Goal: Transaction & Acquisition: Purchase product/service

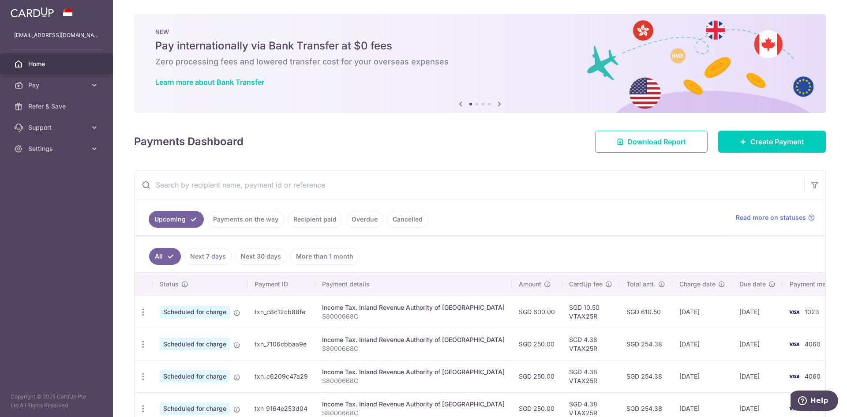
scroll to position [51, 0]
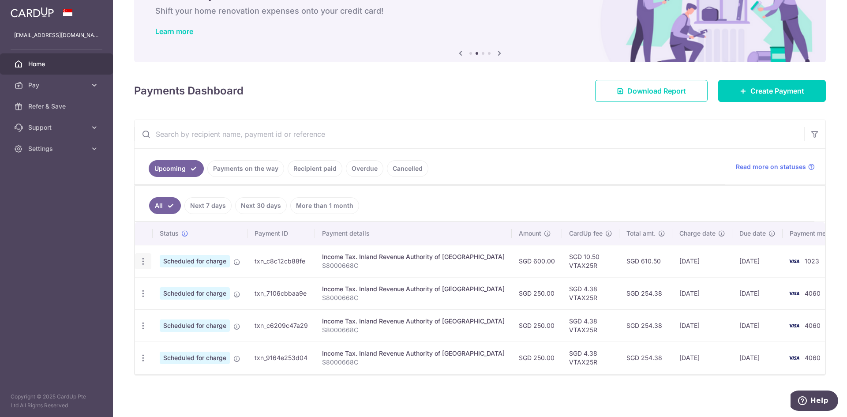
click at [141, 262] on icon "button" at bounding box center [142, 261] width 9 height 9
click at [181, 285] on span "Update payment" at bounding box center [190, 285] width 60 height 11
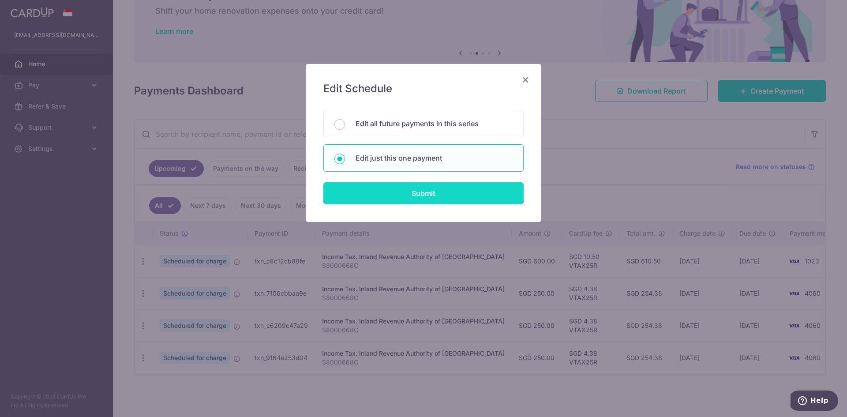
click at [398, 198] on input "Submit" at bounding box center [423, 193] width 200 height 22
radio input "true"
type input "600.00"
type input "16/10/2025"
type input "S8000668C"
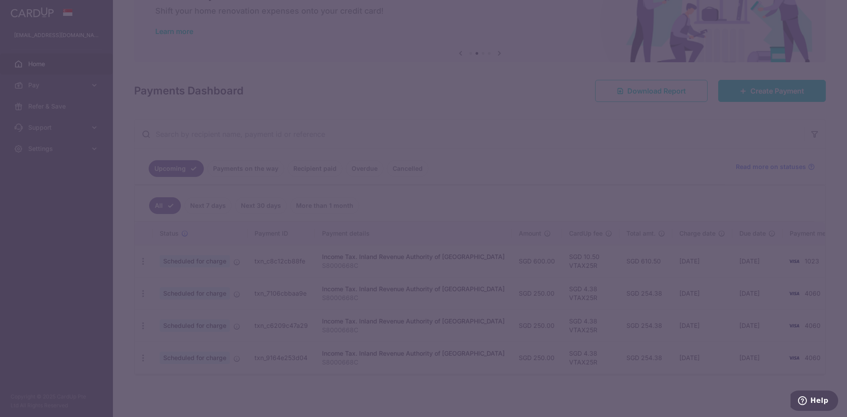
type input "VTAX25R"
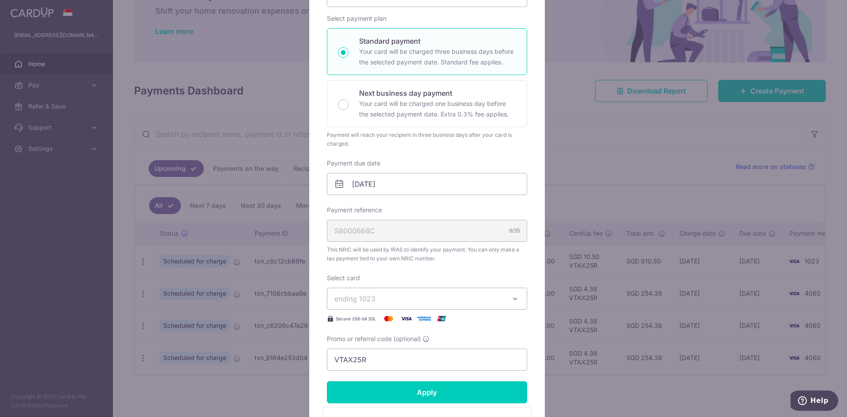
scroll to position [132, 0]
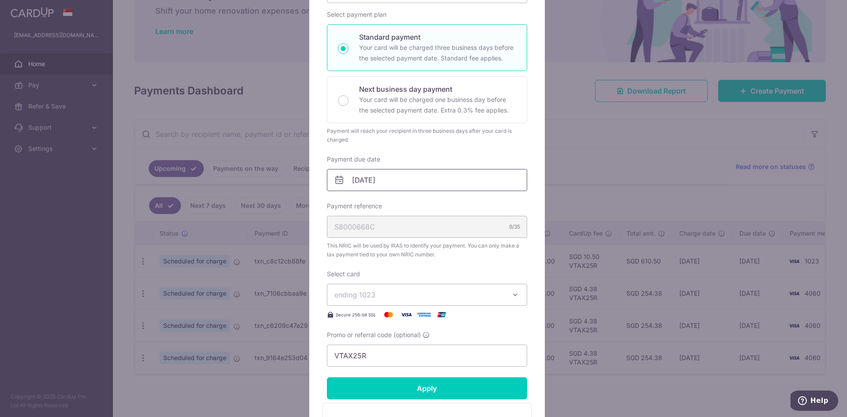
click at [392, 188] on input "[DATE]" at bounding box center [427, 180] width 200 height 22
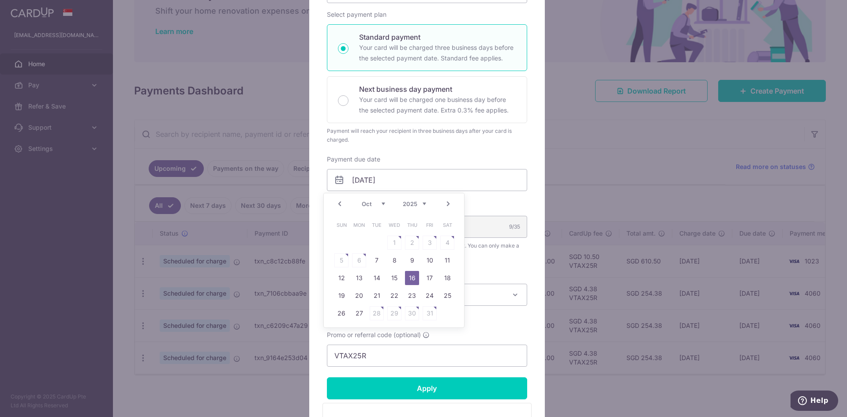
click at [333, 203] on div "Prev Next Sep Oct Nov Dec 2025 2026" at bounding box center [394, 203] width 140 height 21
click at [340, 202] on link "Prev" at bounding box center [339, 203] width 11 height 11
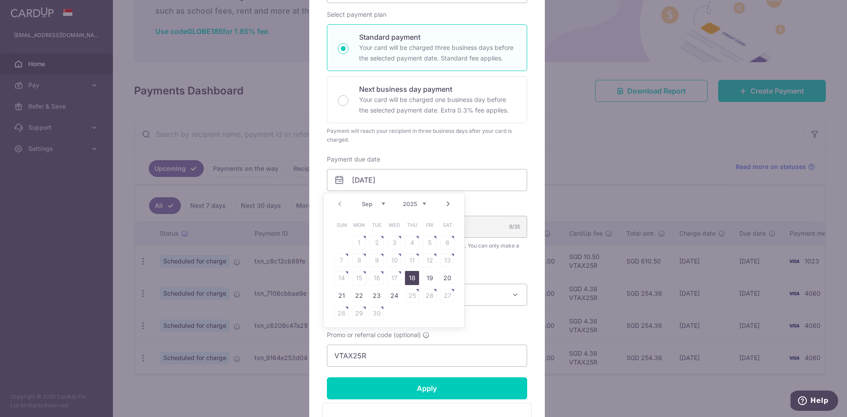
click at [411, 276] on link "18" at bounding box center [412, 278] width 14 height 14
type input "18/09/2025"
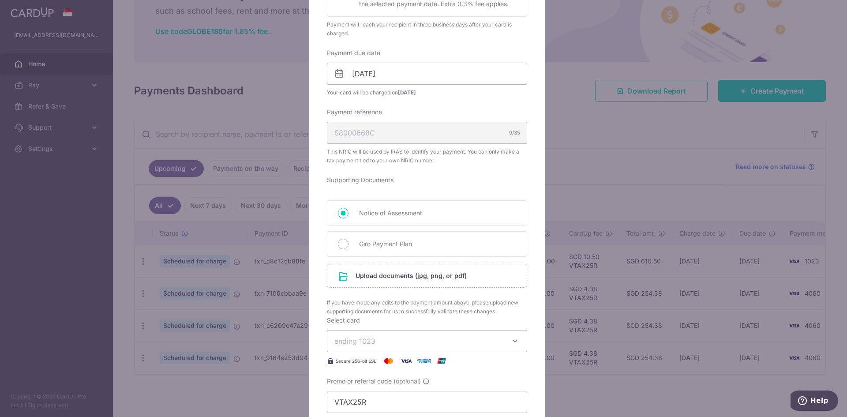
scroll to position [265, 0]
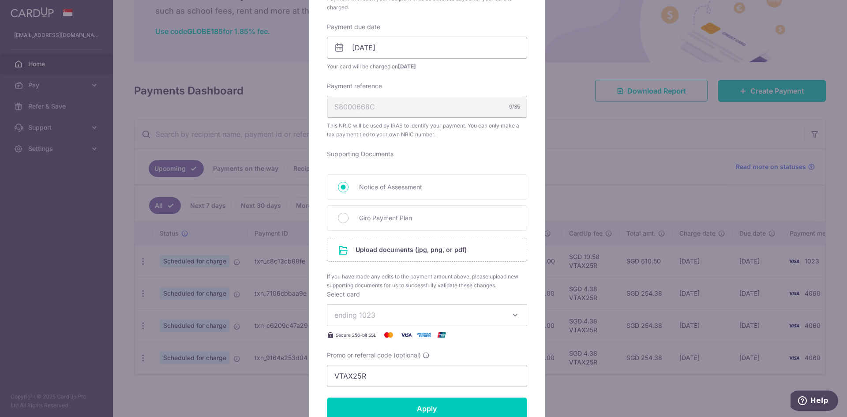
click at [406, 313] on span "ending 1023" at bounding box center [418, 315] width 169 height 11
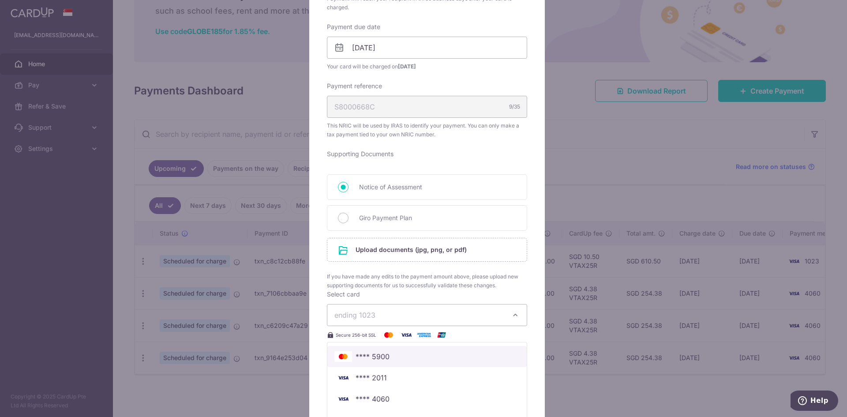
click at [392, 354] on span "**** 5900" at bounding box center [426, 356] width 185 height 11
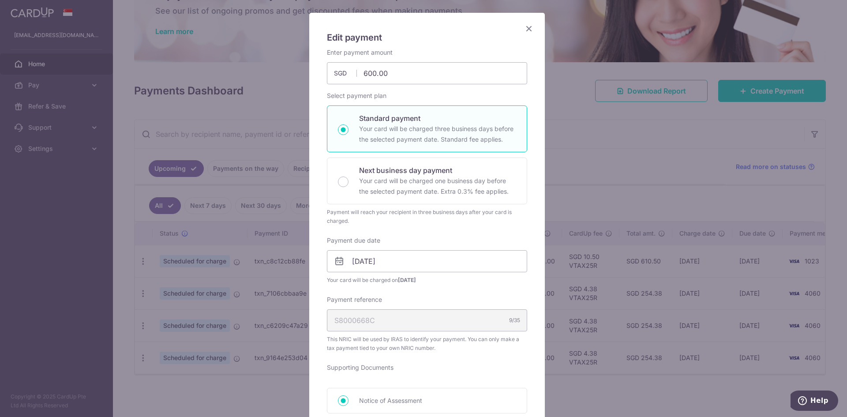
scroll to position [0, 0]
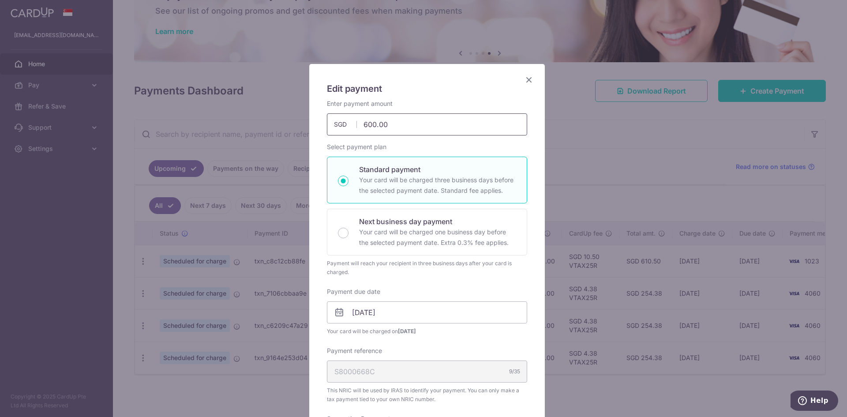
click at [393, 124] on input "600.00" at bounding box center [427, 124] width 200 height 22
drag, startPoint x: 390, startPoint y: 128, endPoint x: 307, endPoint y: 128, distance: 82.9
click at [383, 125] on input "6.00" at bounding box center [427, 124] width 200 height 22
type input "6"
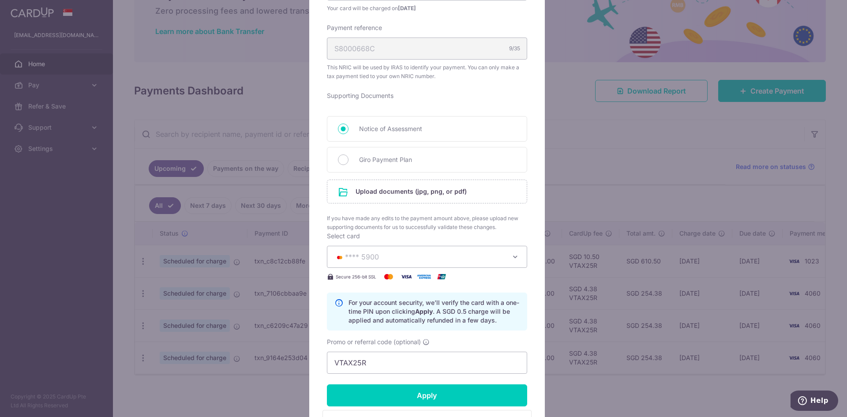
scroll to position [353, 0]
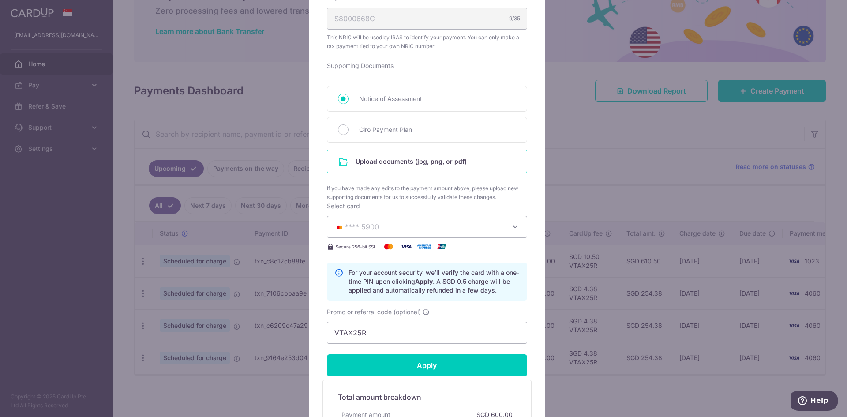
type input "6,000.00"
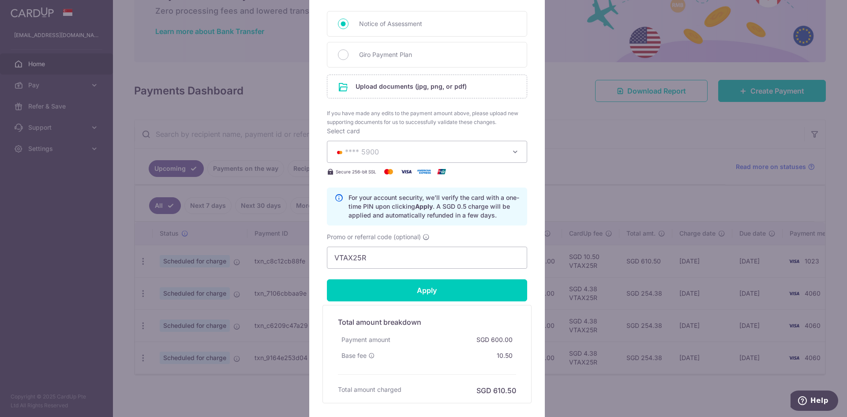
scroll to position [485, 0]
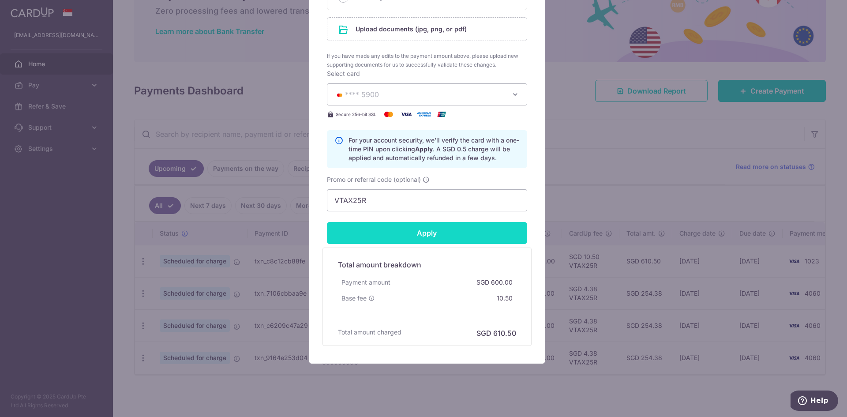
click at [423, 235] on input "Apply" at bounding box center [427, 233] width 200 height 22
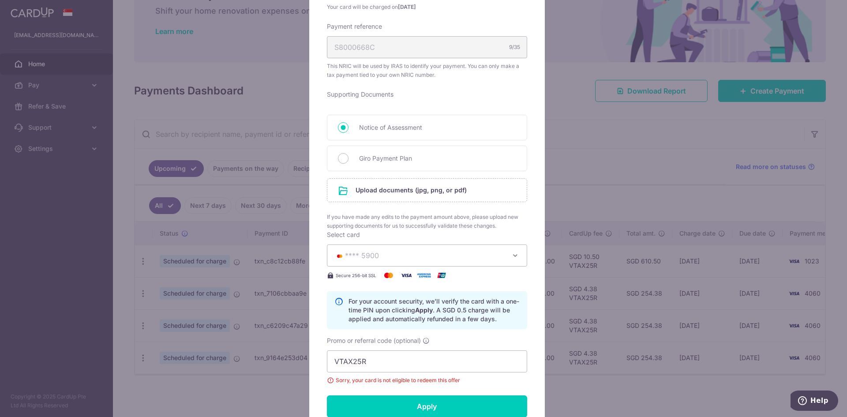
scroll to position [309, 0]
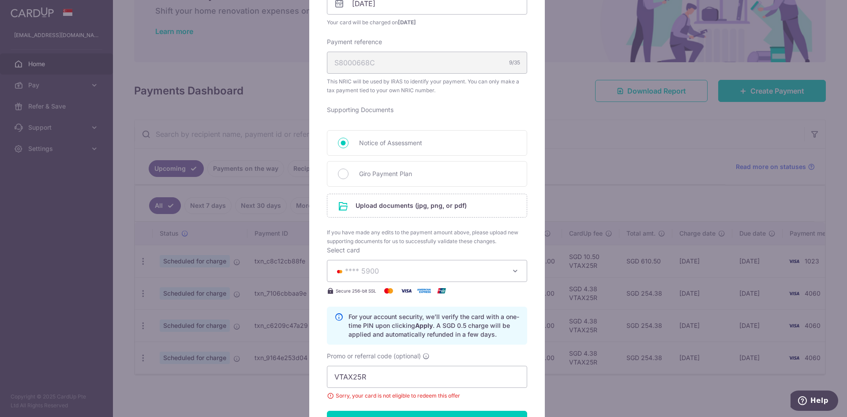
click at [413, 268] on span "**** 5900" at bounding box center [418, 270] width 169 height 11
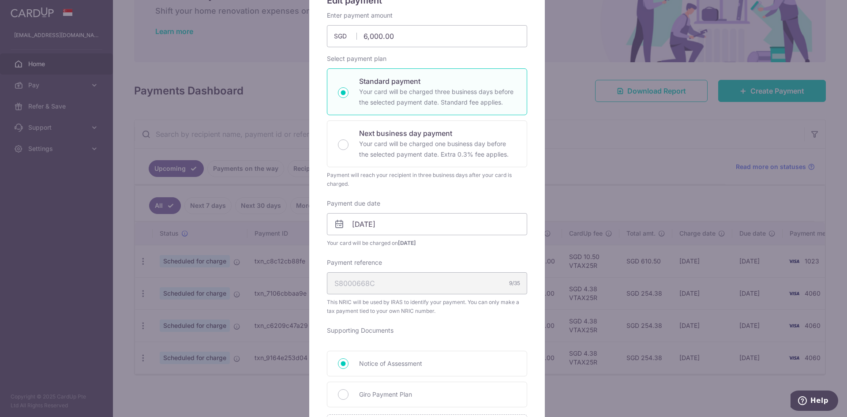
scroll to position [0, 0]
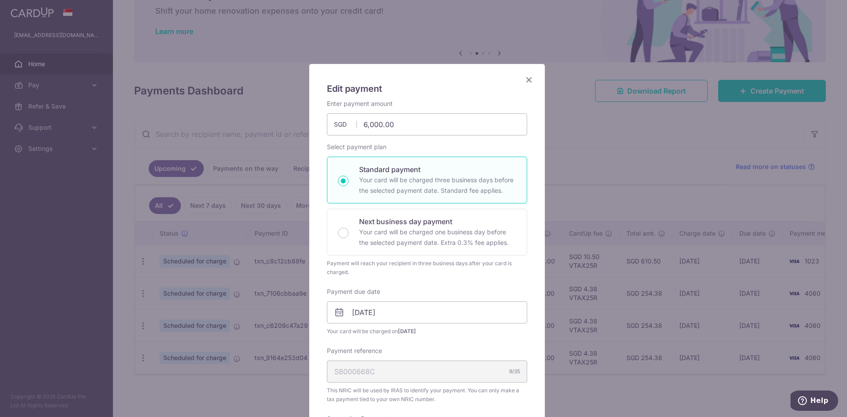
click at [526, 80] on icon "Close" at bounding box center [528, 79] width 11 height 11
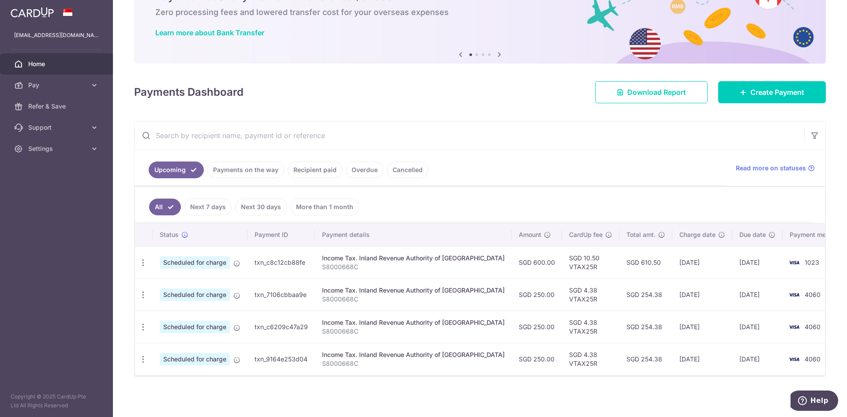
scroll to position [51, 0]
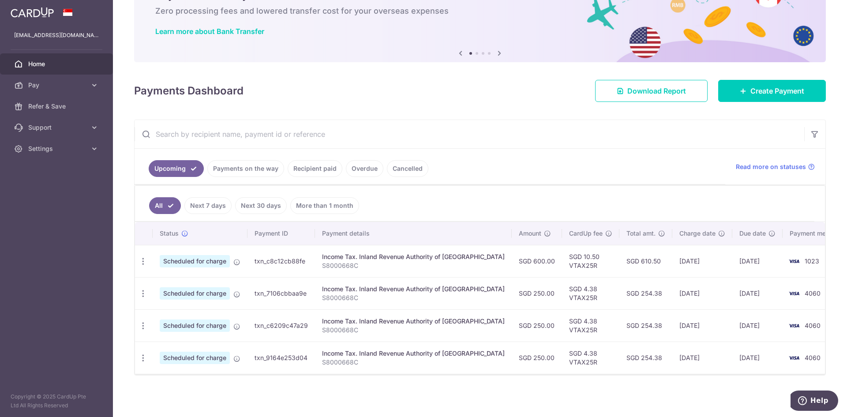
click at [310, 168] on link "Recipient paid" at bounding box center [314, 168] width 55 height 17
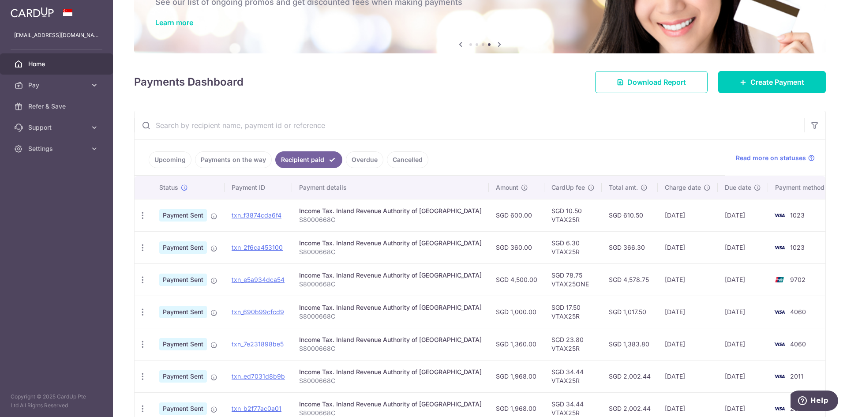
scroll to position [44, 0]
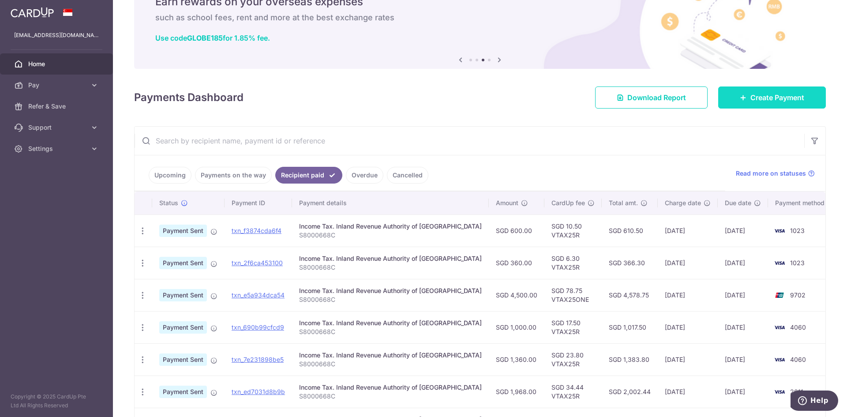
click at [738, 103] on link "Create Payment" at bounding box center [772, 97] width 108 height 22
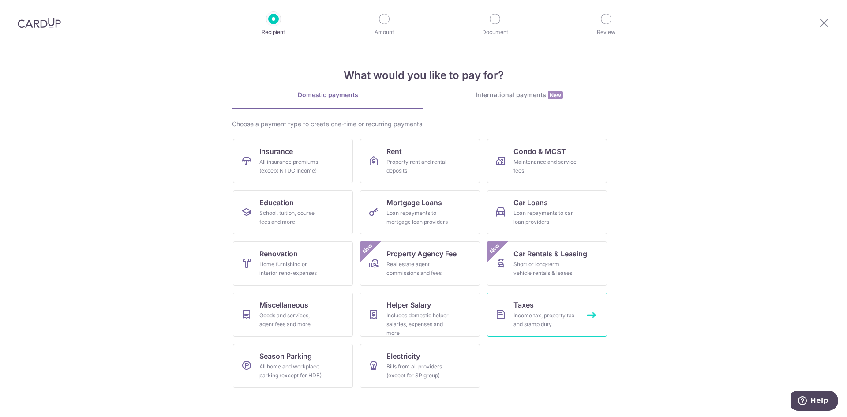
click at [550, 321] on div "Income tax, property tax and stamp duty" at bounding box center [544, 320] width 63 height 18
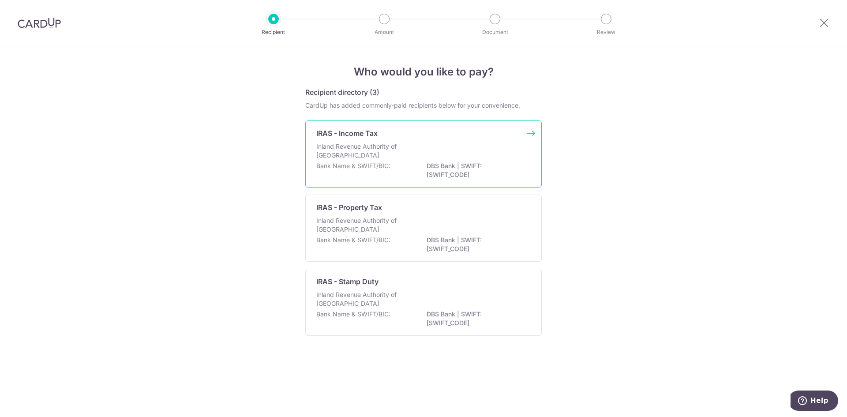
click at [386, 164] on p "Bank Name & SWIFT/BIC:" at bounding box center [353, 165] width 74 height 9
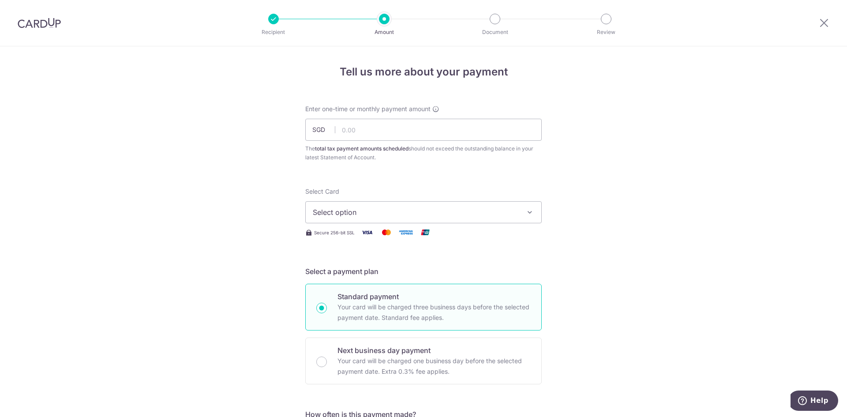
click at [388, 214] on span "Select option" at bounding box center [415, 212] width 205 height 11
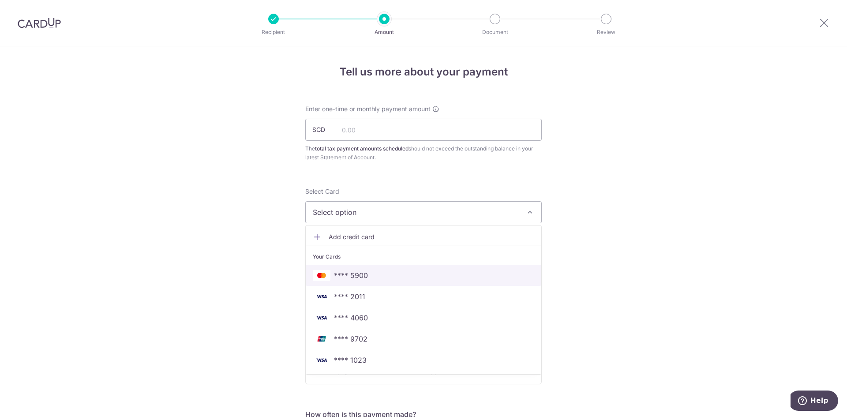
click at [360, 277] on span "**** 5900" at bounding box center [351, 275] width 34 height 11
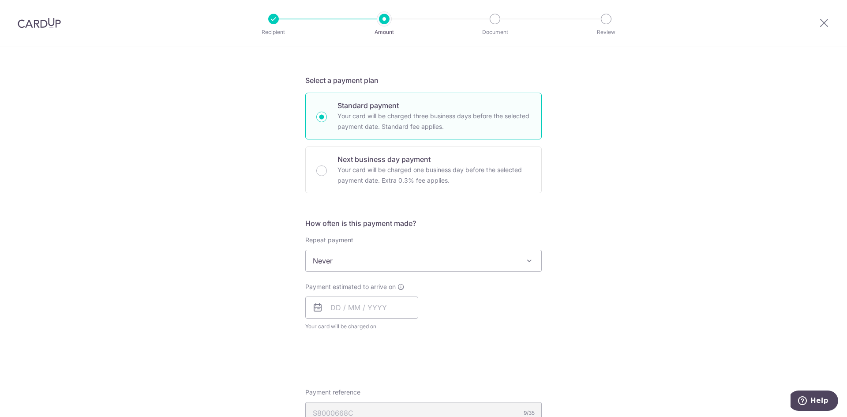
scroll to position [220, 0]
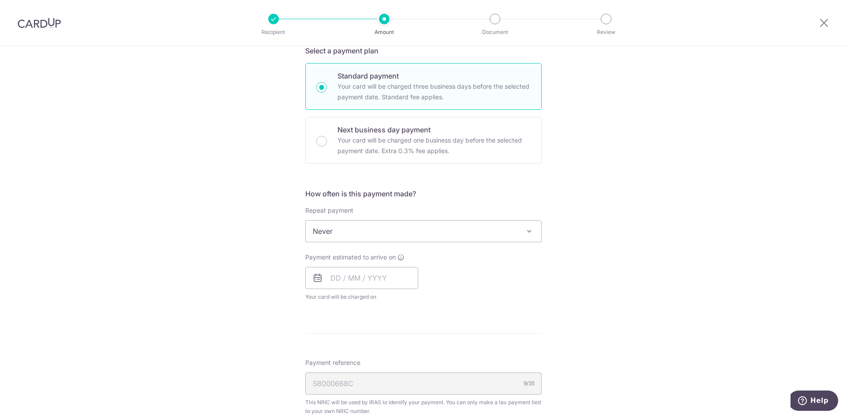
click at [356, 226] on span "Never" at bounding box center [423, 230] width 235 height 21
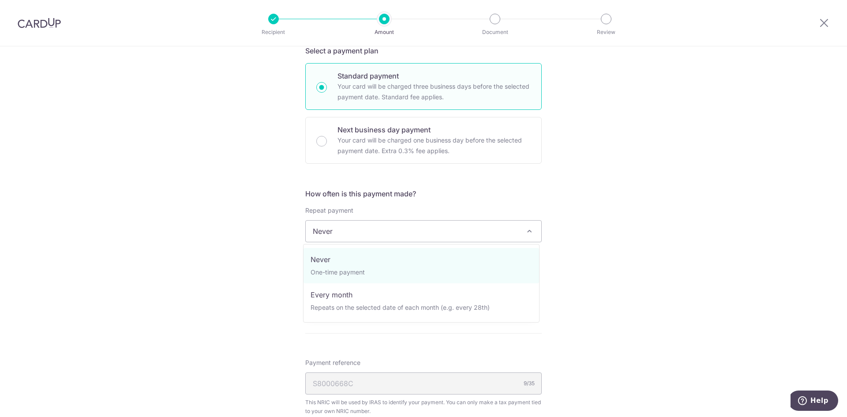
click at [356, 226] on span "Never" at bounding box center [423, 230] width 235 height 21
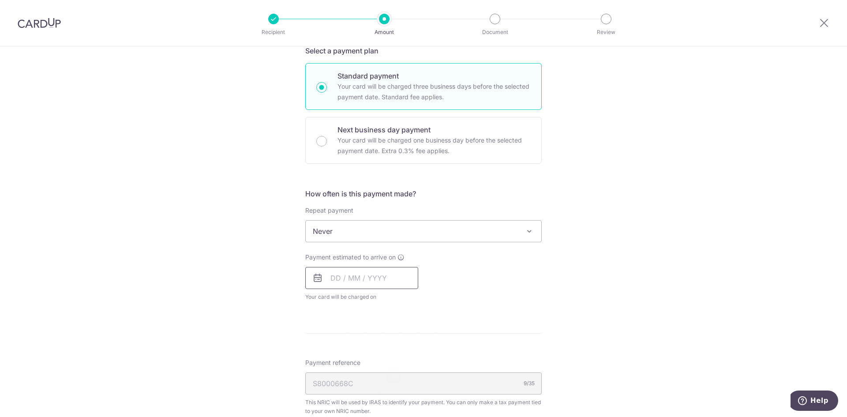
click at [363, 284] on input "text" at bounding box center [361, 278] width 113 height 22
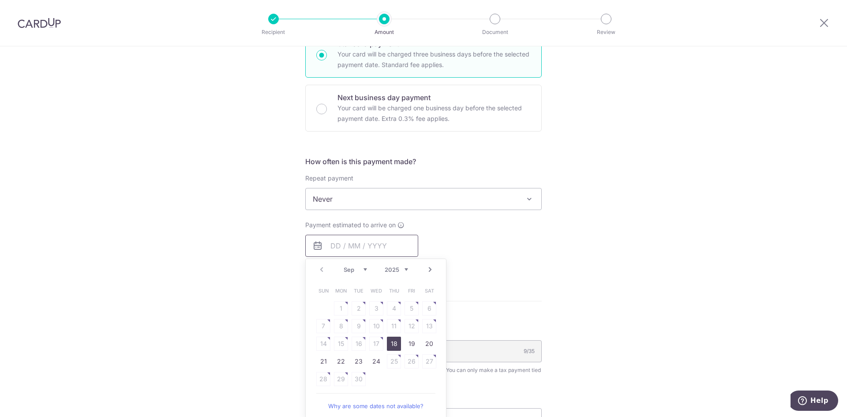
scroll to position [265, 0]
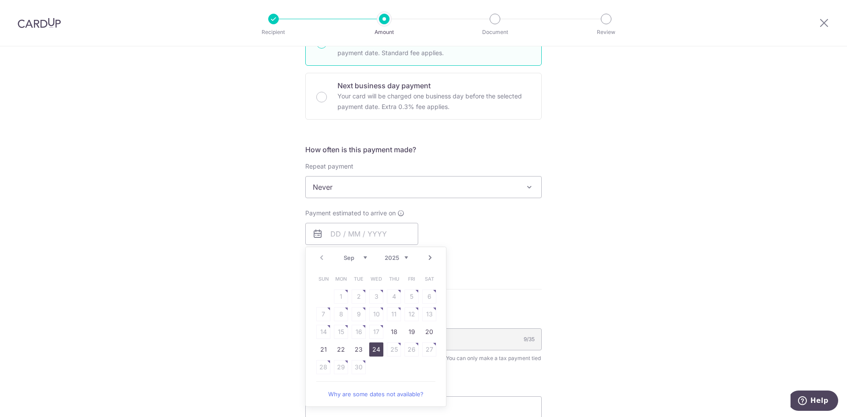
click at [373, 351] on link "24" at bounding box center [376, 349] width 14 height 14
type input "24/09/2025"
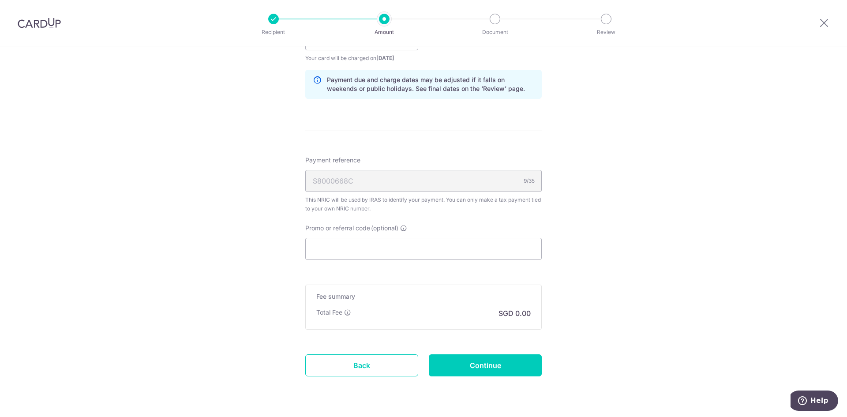
scroll to position [485, 0]
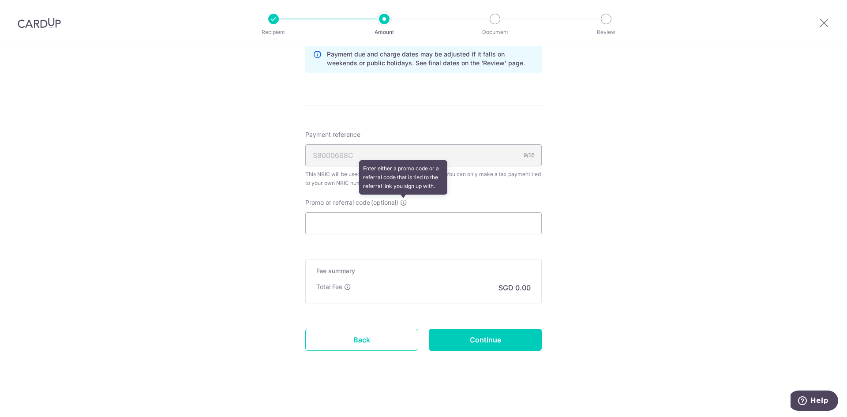
click at [404, 205] on icon at bounding box center [403, 202] width 7 height 7
click at [404, 212] on input "Promo or referral code (optional) Enter either a promo code or a referral code …" at bounding box center [423, 223] width 236 height 22
click at [395, 229] on input "Promo or referral code (optional)" at bounding box center [423, 223] width 236 height 22
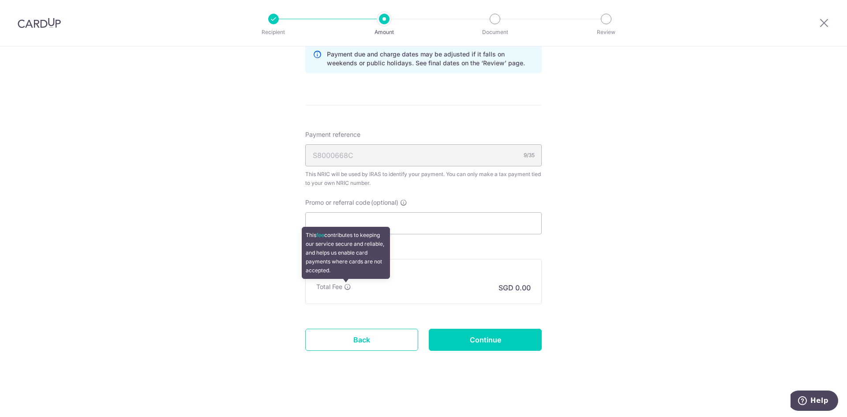
click at [346, 286] on icon at bounding box center [347, 286] width 7 height 7
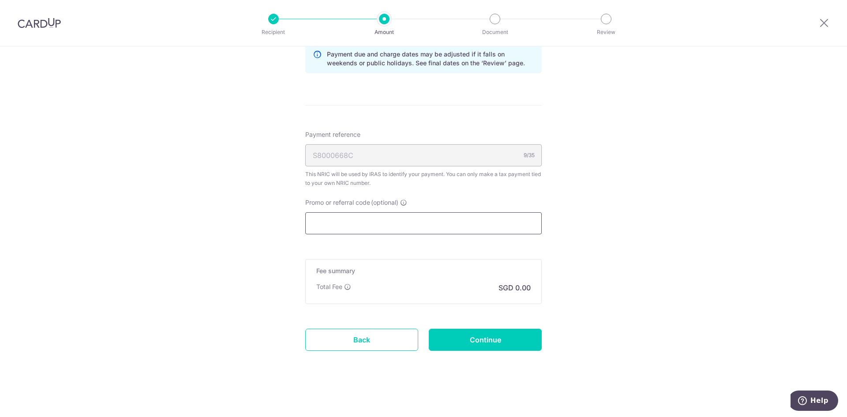
click at [358, 227] on input "Promo or referral code (optional)" at bounding box center [423, 223] width 236 height 22
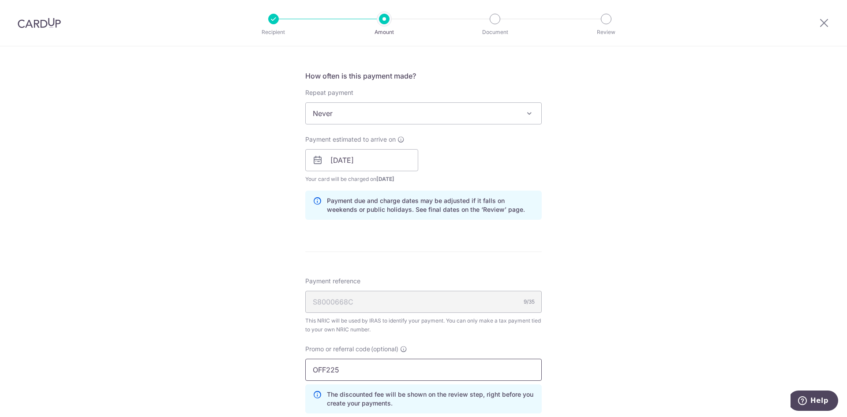
scroll to position [308, 0]
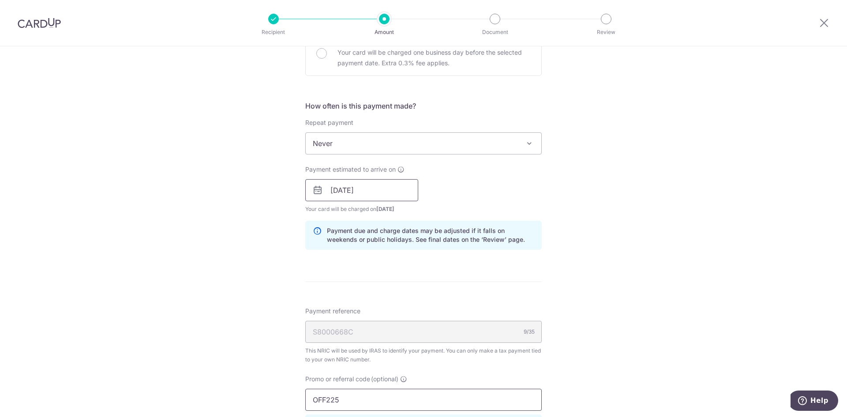
type input "OFF225"
click at [376, 195] on input "24/09/2025" at bounding box center [361, 190] width 113 height 22
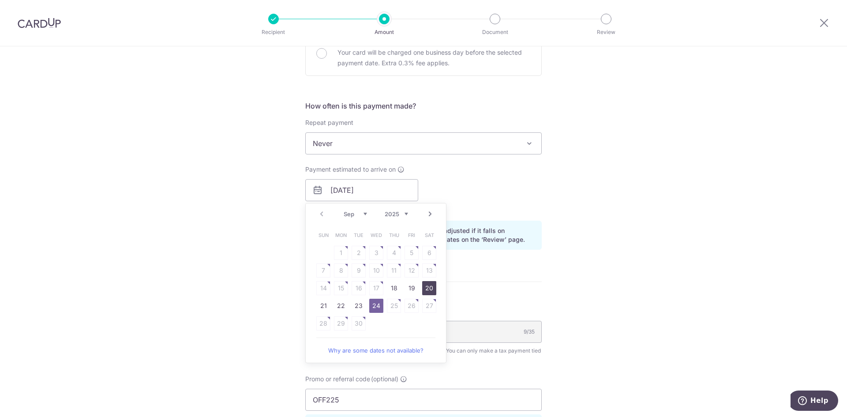
click at [423, 287] on link "20" at bounding box center [429, 288] width 14 height 14
type input "20/09/2025"
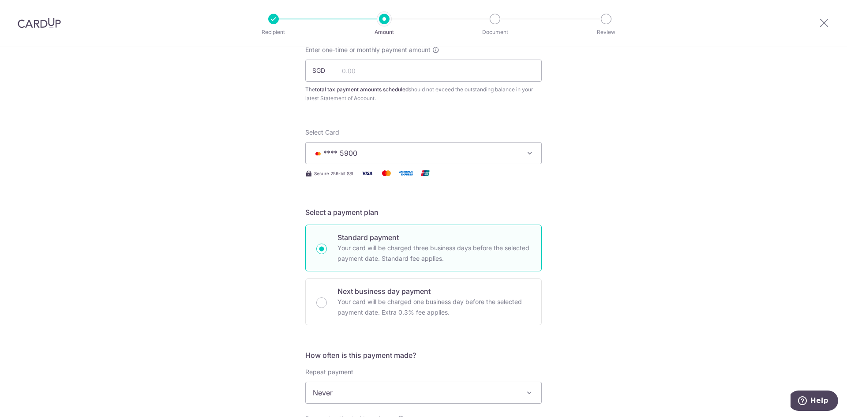
scroll to position [0, 0]
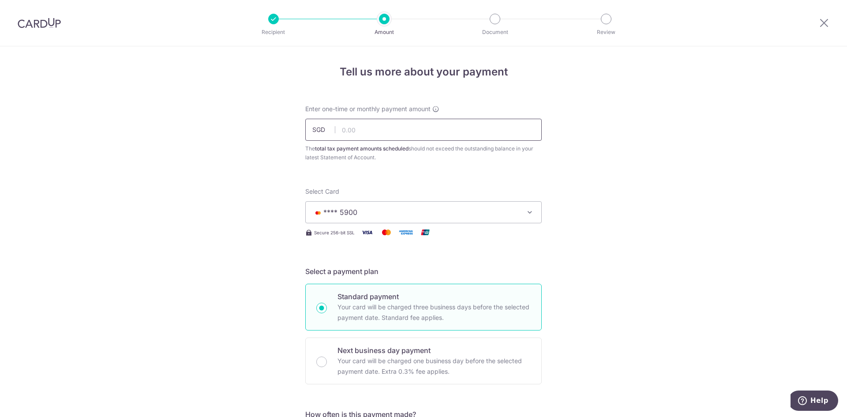
click at [367, 130] on input "text" at bounding box center [423, 130] width 236 height 22
drag, startPoint x: 604, startPoint y: 128, endPoint x: 576, endPoint y: 156, distance: 39.6
type input "6,000.00"
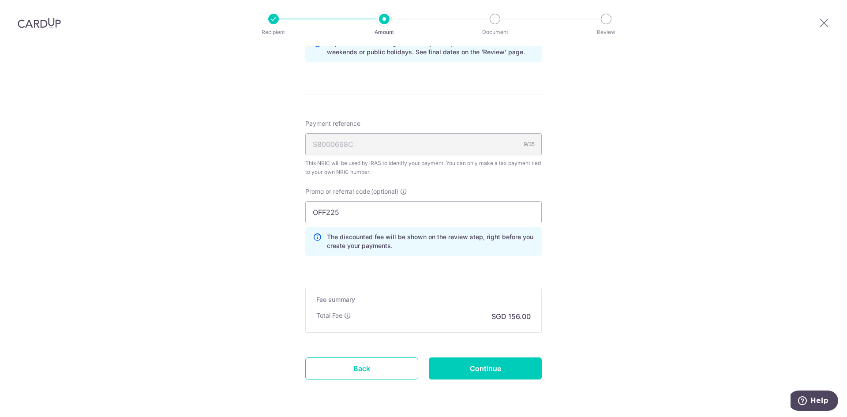
scroll to position [524, 0]
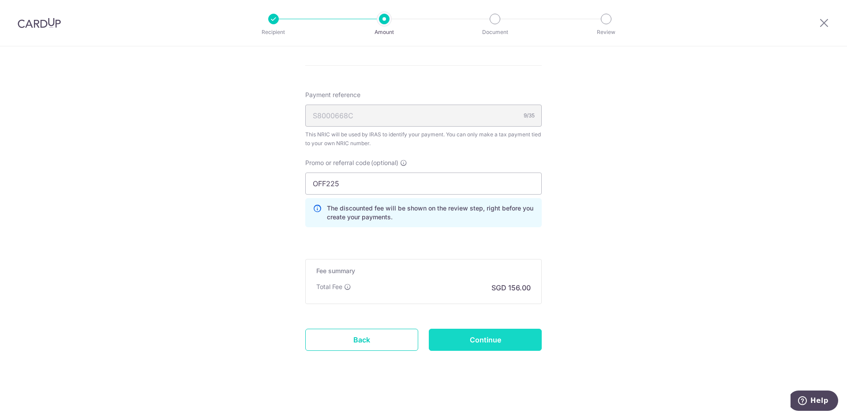
click at [468, 342] on input "Continue" at bounding box center [485, 340] width 113 height 22
type input "Create Schedule"
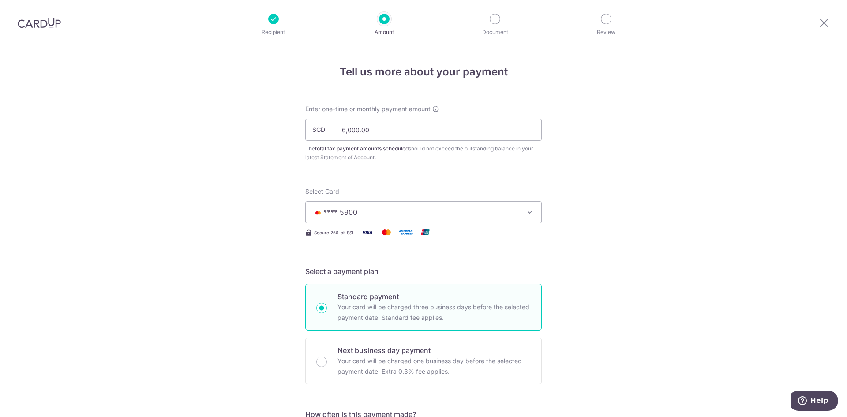
scroll to position [537, 0]
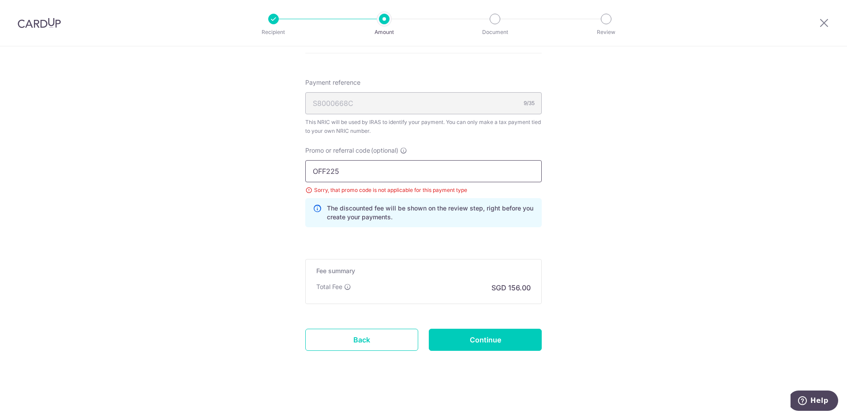
click at [350, 174] on input "OFF225" at bounding box center [423, 171] width 236 height 22
click at [499, 339] on input "Continue" at bounding box center [485, 340] width 113 height 22
type input "Update Schedule"
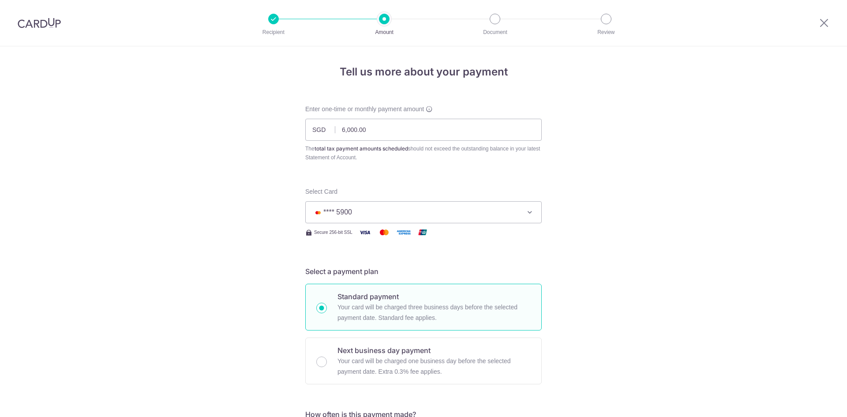
scroll to position [537, 0]
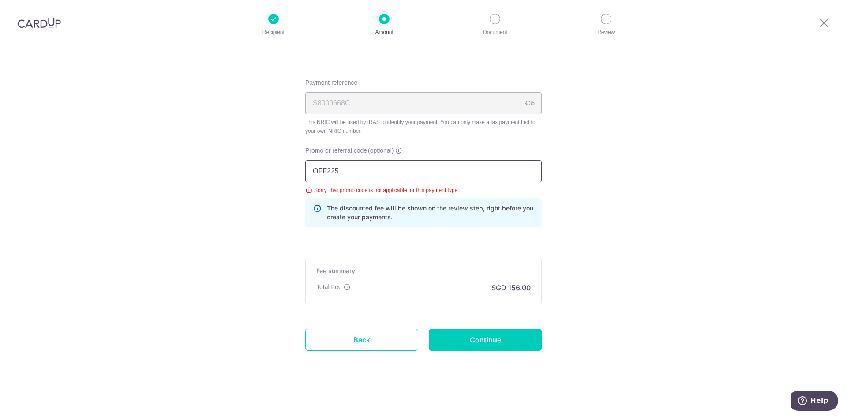
drag, startPoint x: 351, startPoint y: 169, endPoint x: 249, endPoint y: 168, distance: 102.3
drag, startPoint x: 462, startPoint y: 339, endPoint x: 469, endPoint y: 334, distance: 8.6
click at [463, 339] on input "Continue" at bounding box center [485, 340] width 113 height 22
type input "Update Schedule"
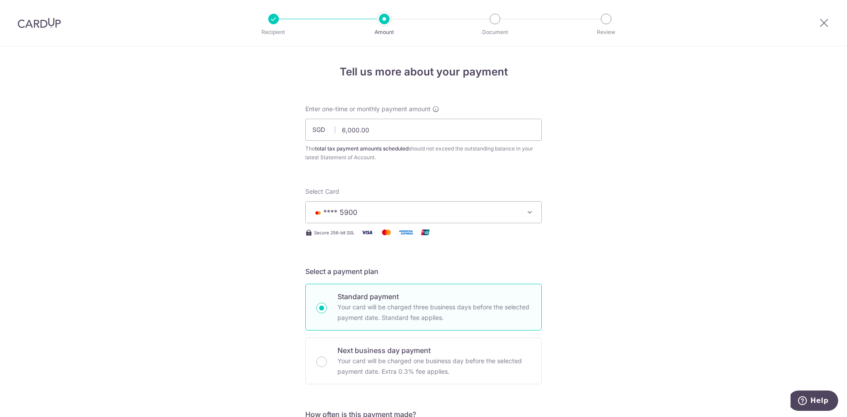
click at [33, 29] on div at bounding box center [39, 23] width 78 height 46
click at [34, 23] on img at bounding box center [39, 23] width 43 height 11
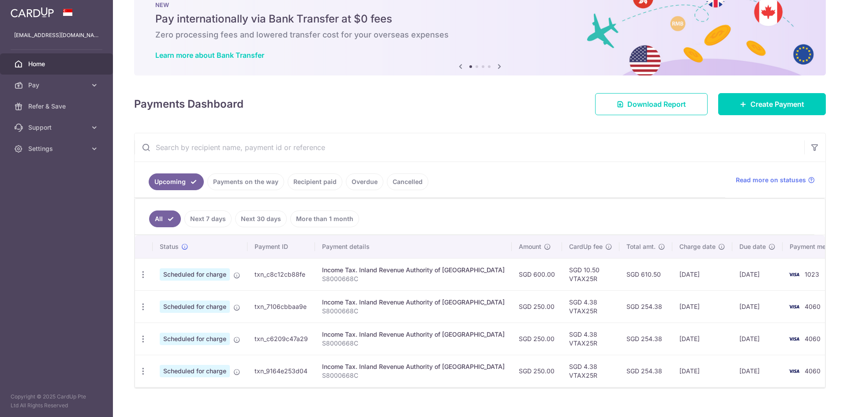
scroll to position [40, 0]
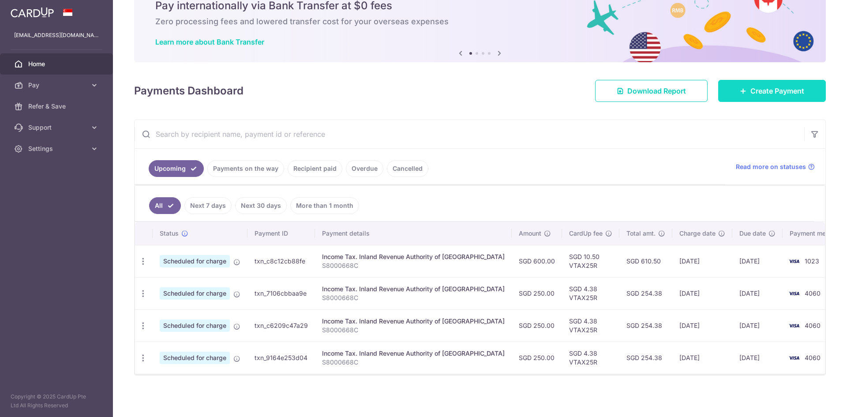
click at [758, 94] on span "Create Payment" at bounding box center [777, 91] width 54 height 11
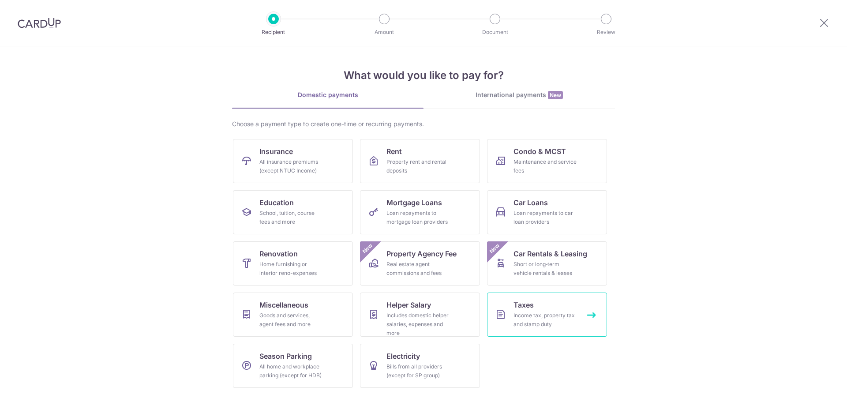
click at [592, 323] on link "Taxes Income tax, property tax and stamp duty" at bounding box center [547, 314] width 120 height 44
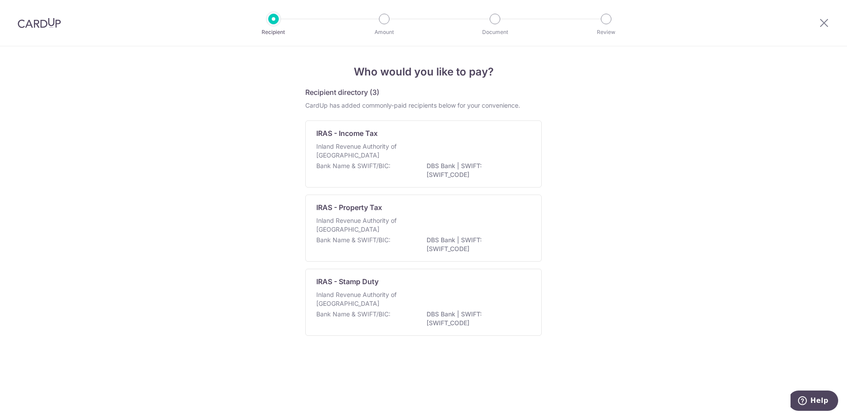
click at [51, 23] on img at bounding box center [39, 23] width 43 height 11
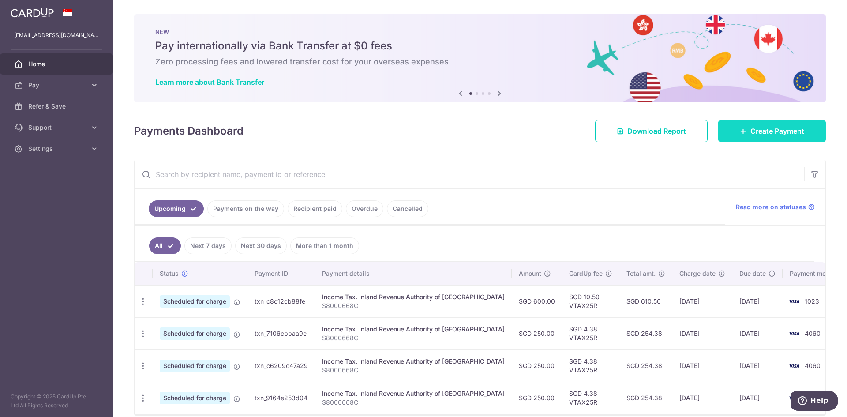
click at [758, 130] on span "Create Payment" at bounding box center [777, 131] width 54 height 11
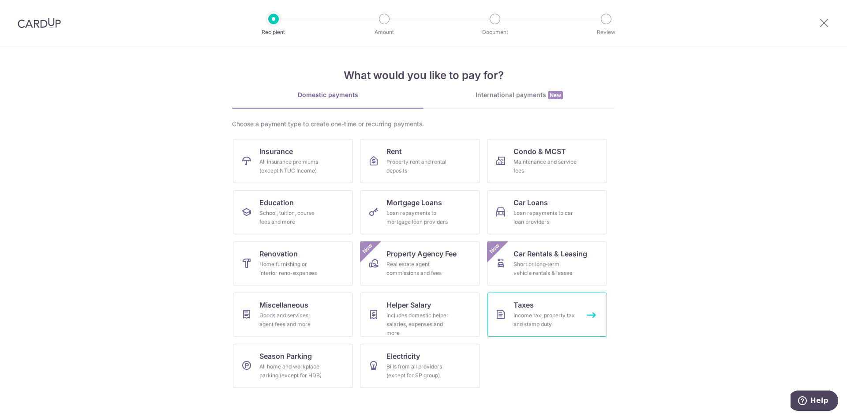
click at [548, 322] on div "Income tax, property tax and stamp duty" at bounding box center [544, 320] width 63 height 18
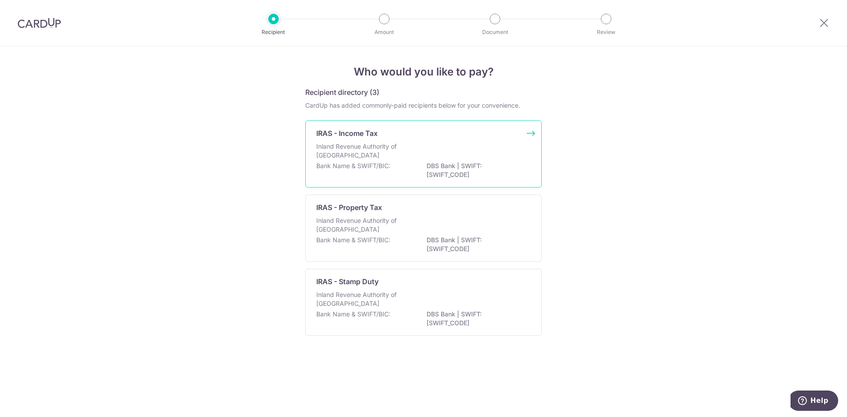
click at [385, 154] on p "Inland Revenue Authority of [GEOGRAPHIC_DATA]" at bounding box center [362, 151] width 93 height 18
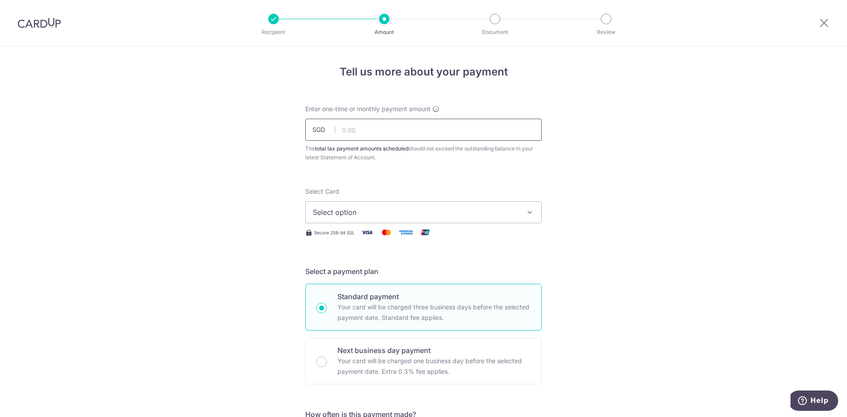
click at [376, 133] on input "text" at bounding box center [423, 130] width 236 height 22
type input "6,000.00"
click at [352, 213] on span "Select option" at bounding box center [415, 212] width 205 height 11
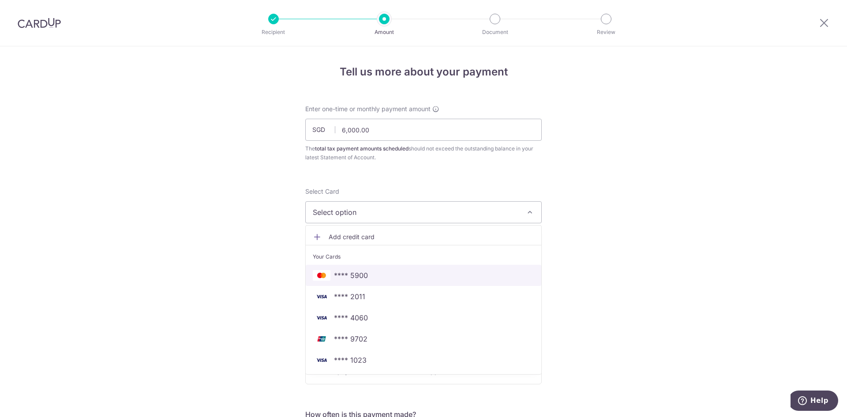
click at [350, 274] on span "**** 5900" at bounding box center [351, 275] width 34 height 11
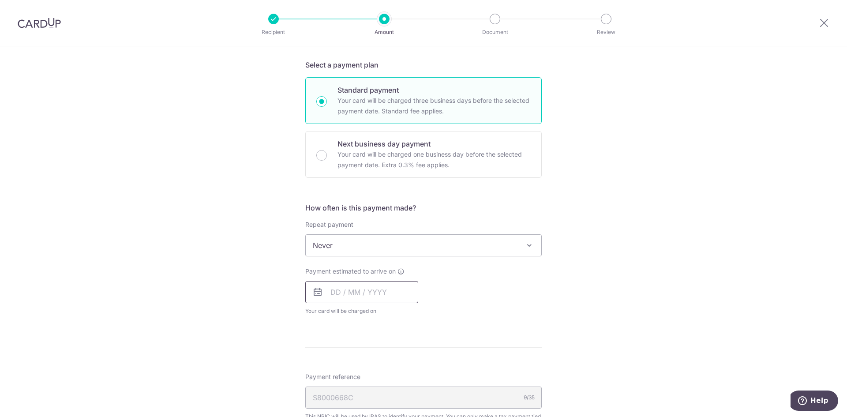
scroll to position [220, 0]
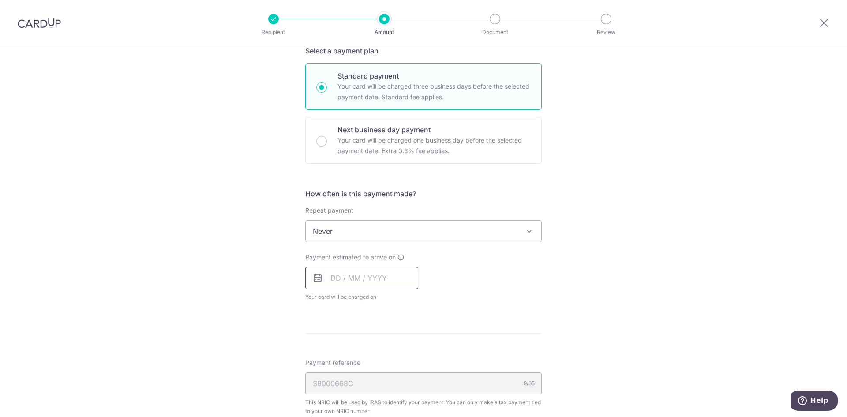
click at [362, 281] on input "text" at bounding box center [361, 278] width 113 height 22
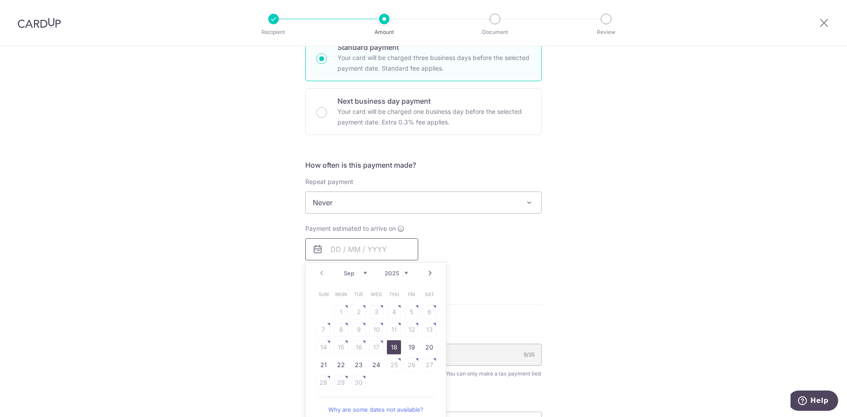
scroll to position [265, 0]
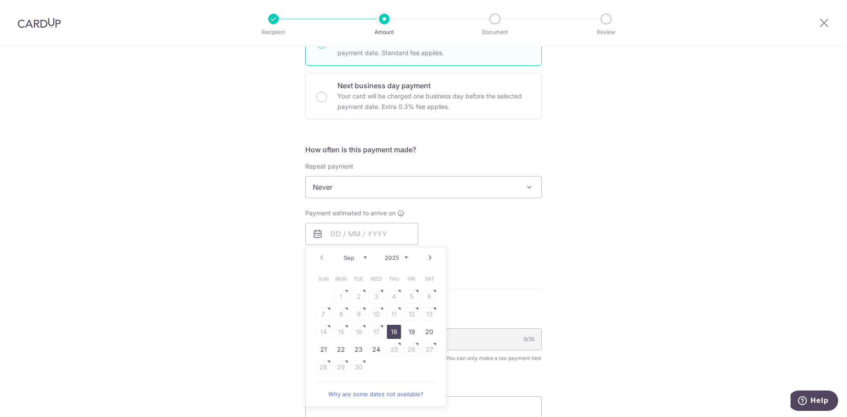
click at [390, 334] on link "18" at bounding box center [394, 332] width 14 height 14
type input "[DATE]"
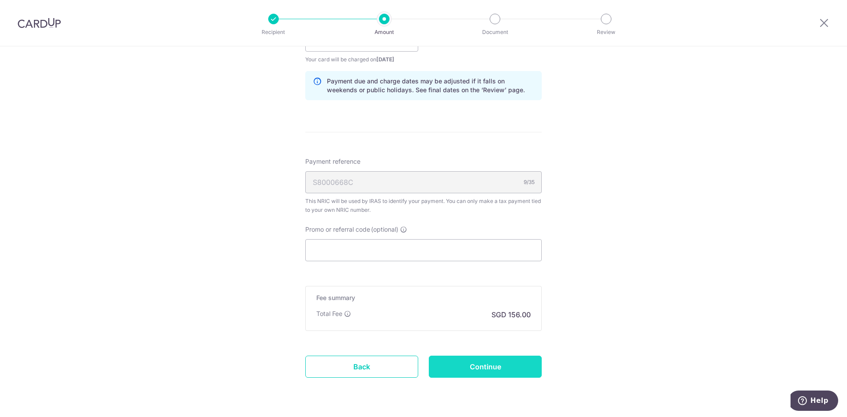
scroll to position [485, 0]
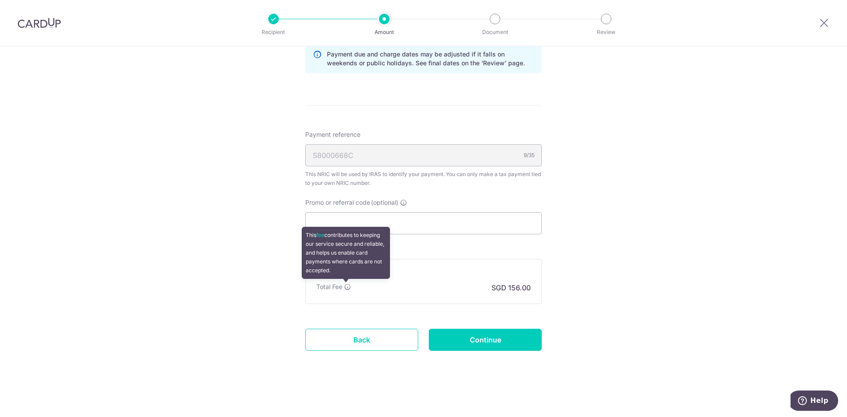
click at [345, 287] on icon at bounding box center [347, 286] width 7 height 7
